Goal: Transaction & Acquisition: Book appointment/travel/reservation

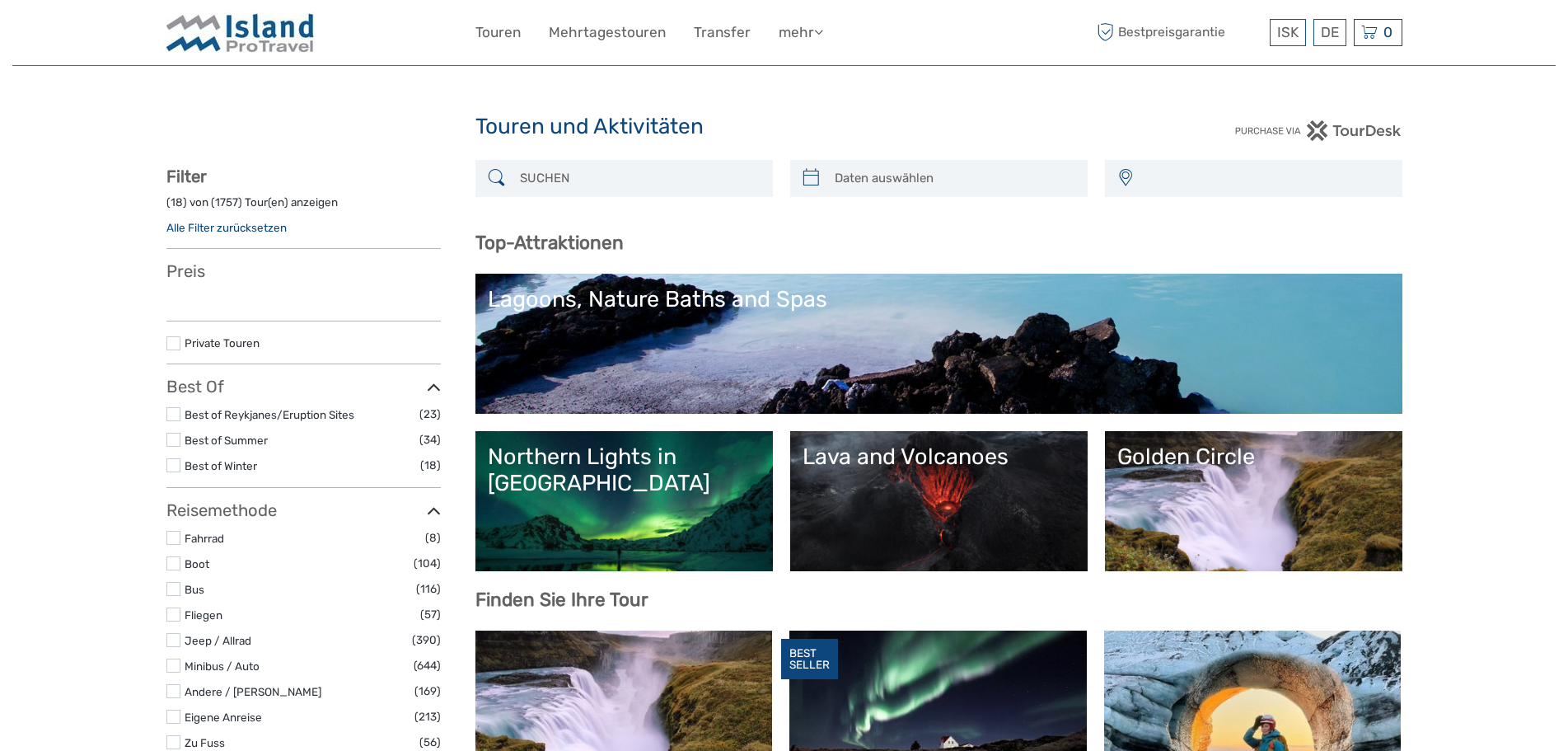
select select
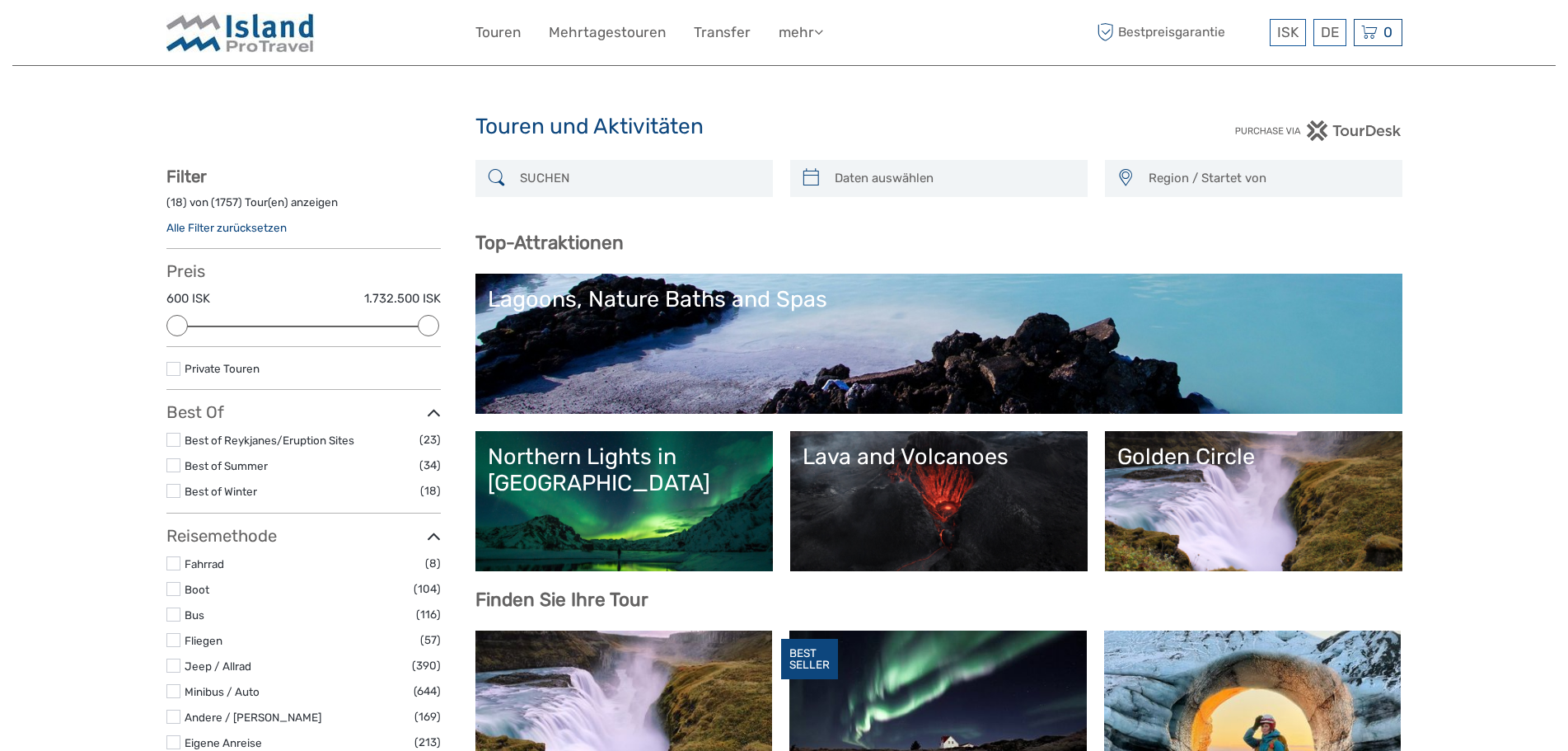
click at [635, 179] on input "search" at bounding box center [639, 178] width 252 height 29
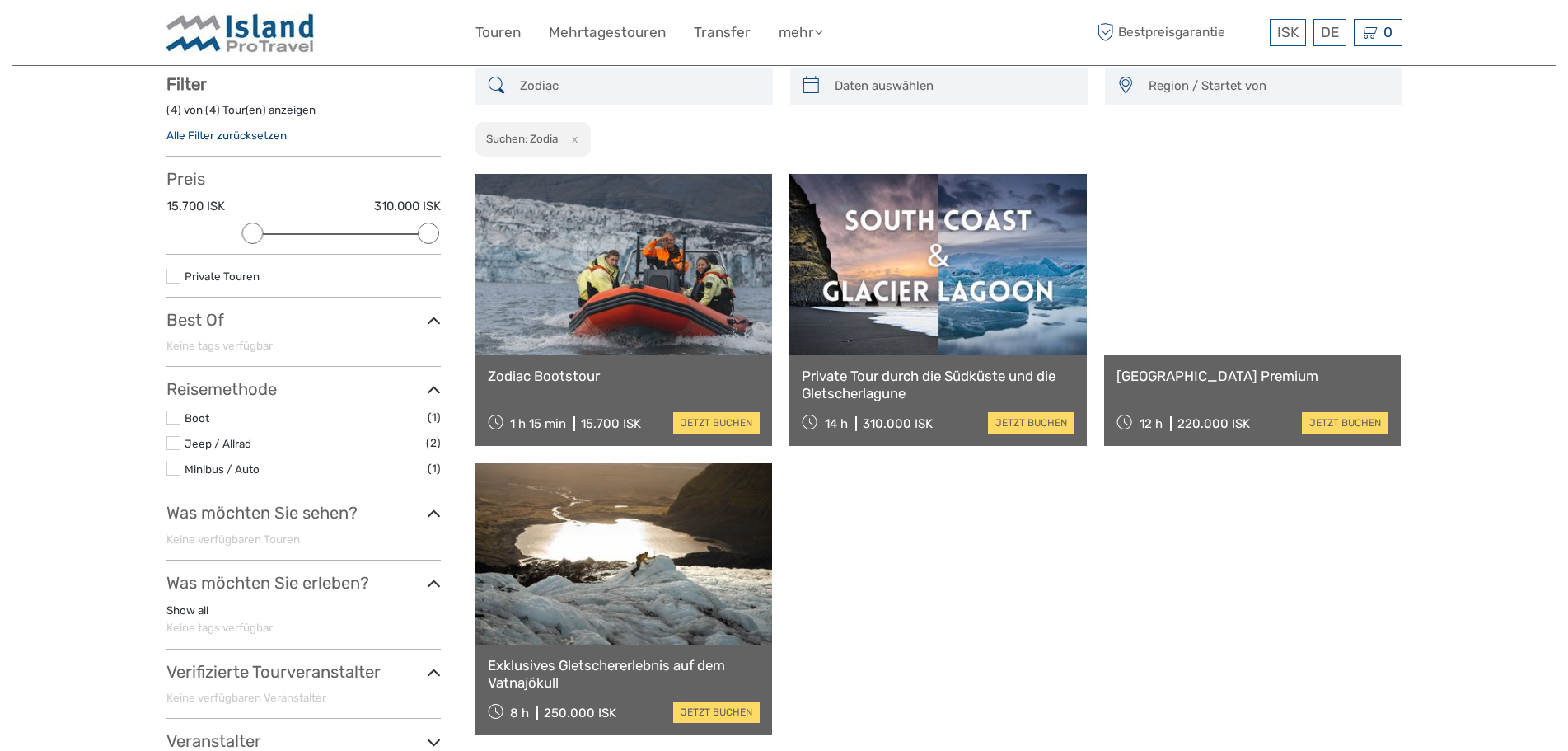
scroll to position [93, 0]
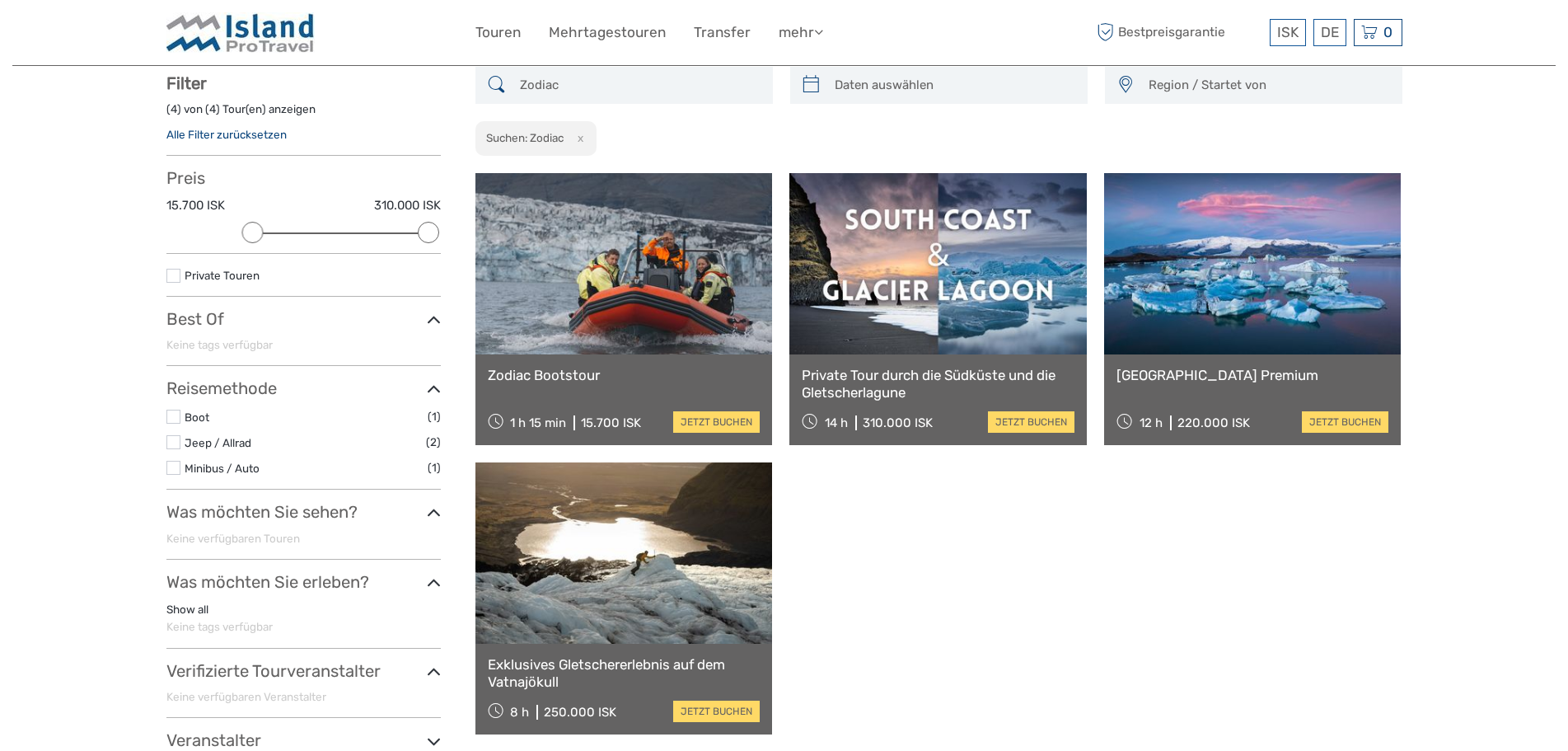
type input "Zodiac"
click at [621, 305] on link at bounding box center [624, 264] width 297 height 182
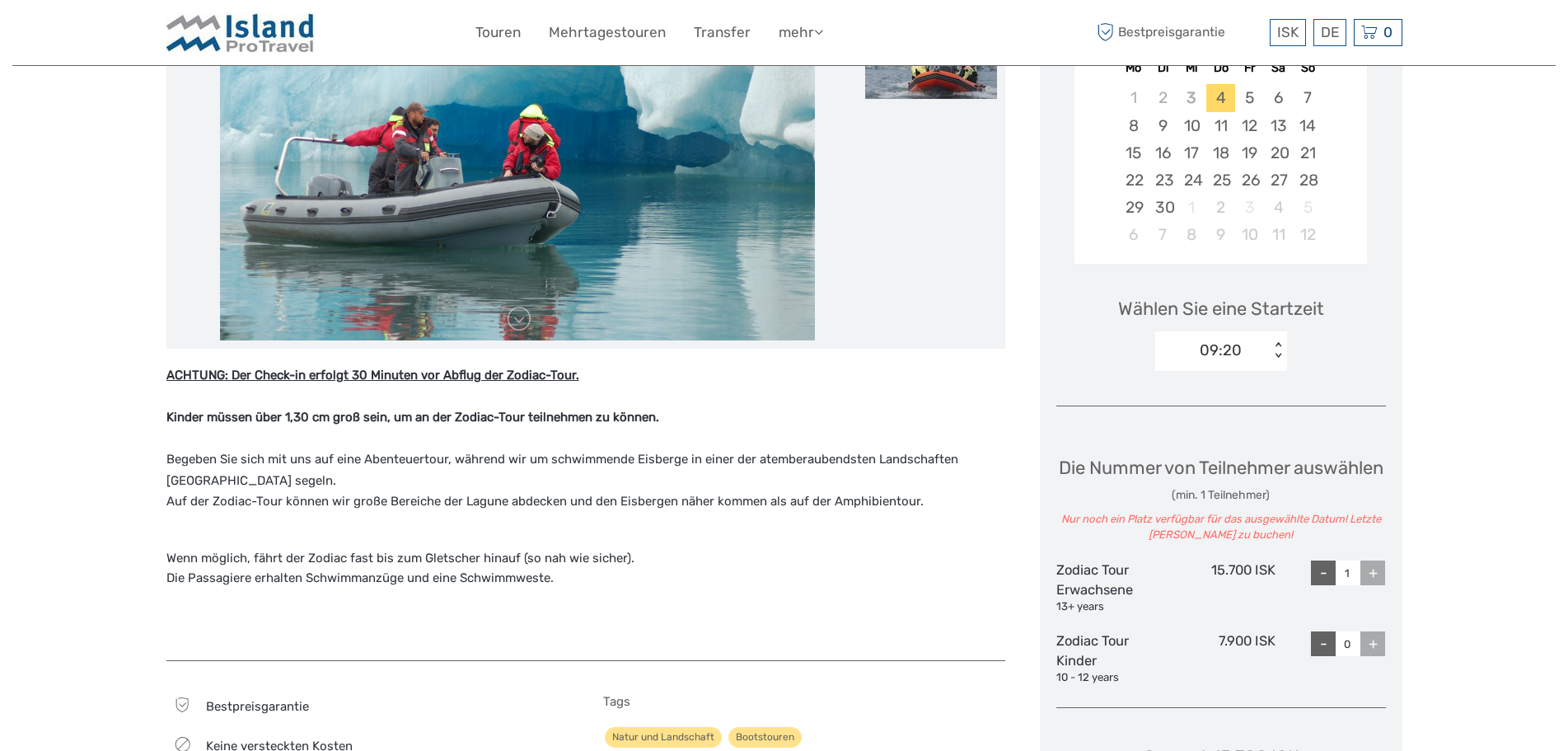
scroll to position [362, 0]
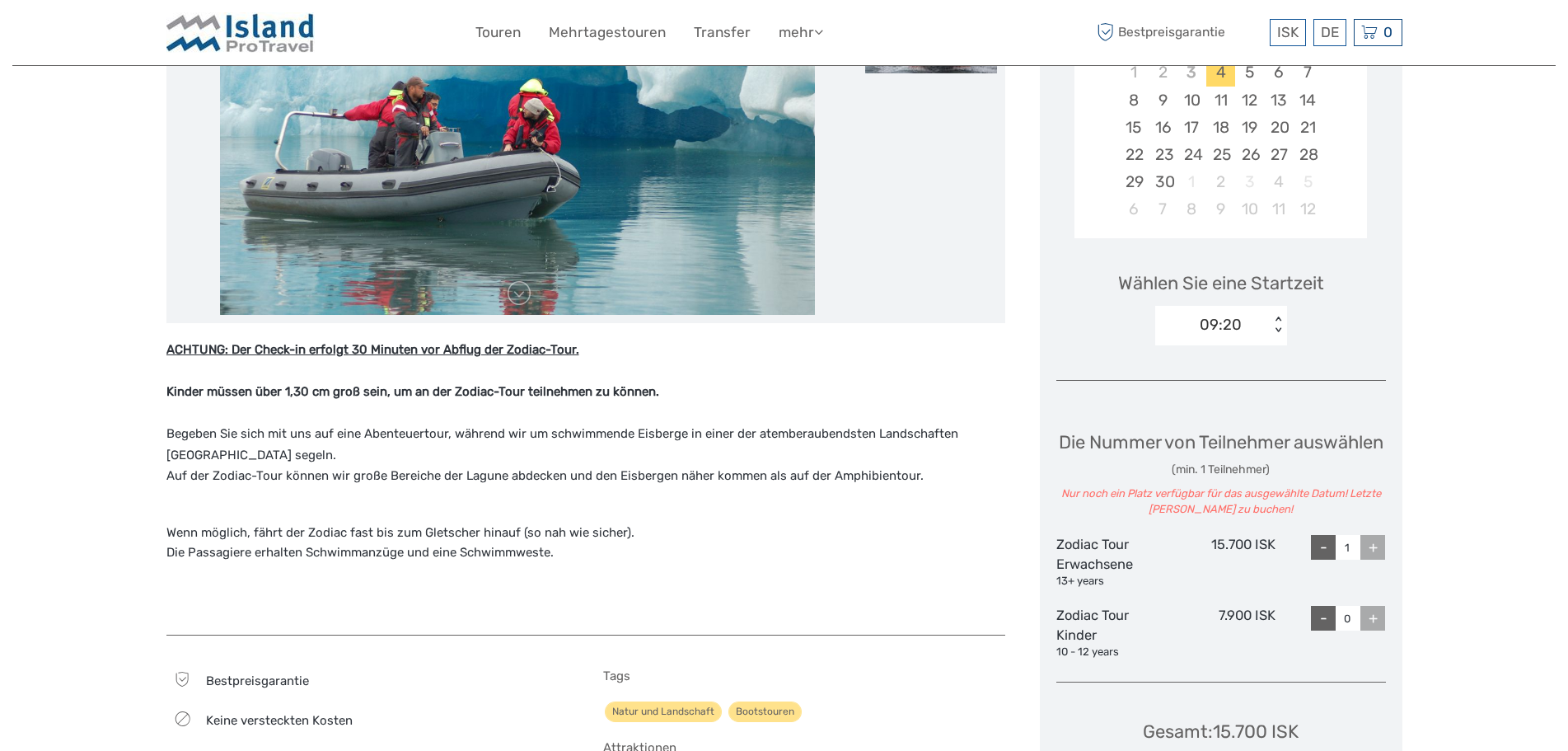
click at [1371, 560] on div "+" at bounding box center [1373, 547] width 25 height 25
click at [1378, 560] on div "+" at bounding box center [1373, 547] width 25 height 25
